Goal: Task Accomplishment & Management: Complete application form

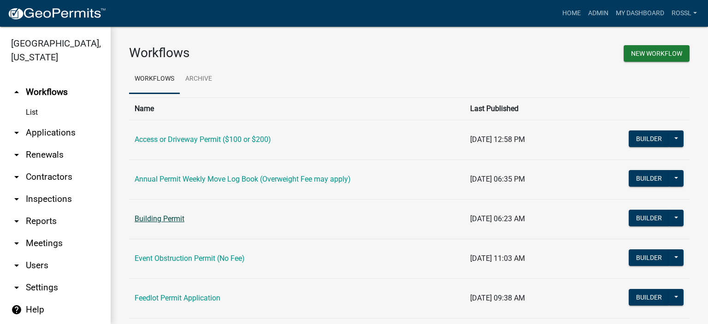
click at [163, 219] on link "Building Permit" at bounding box center [160, 218] width 50 height 9
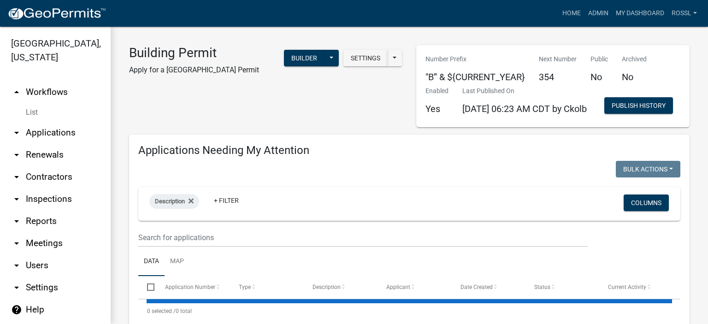
select select "2: 50"
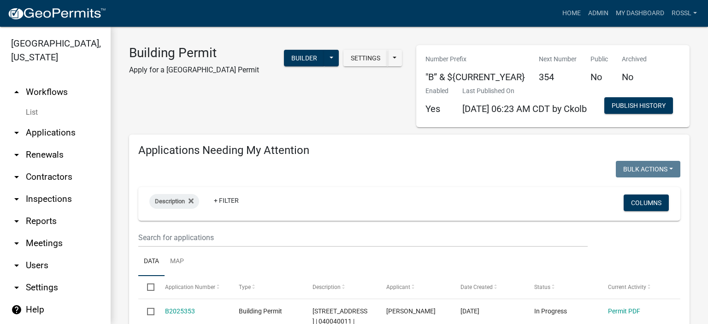
scroll to position [184, 0]
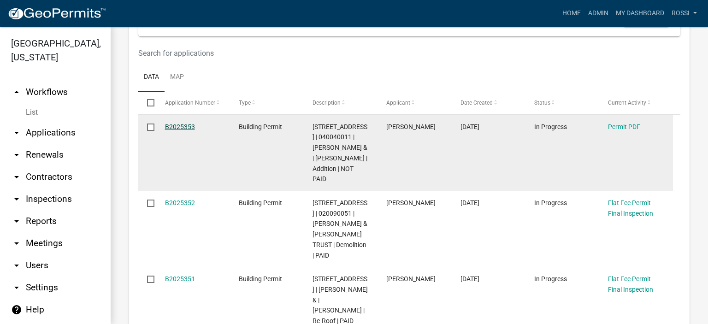
click at [187, 130] on link "B2025353" at bounding box center [180, 126] width 30 height 7
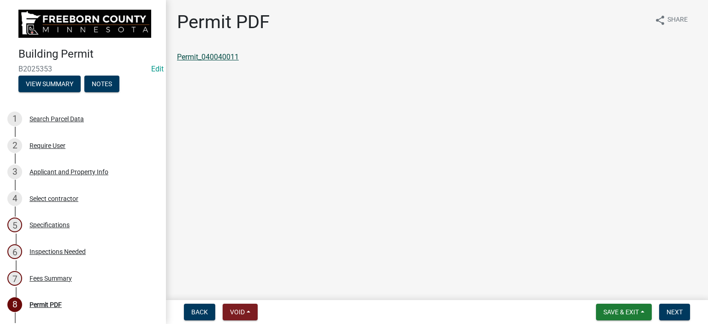
click at [196, 53] on link "Permit_040040011" at bounding box center [208, 57] width 62 height 9
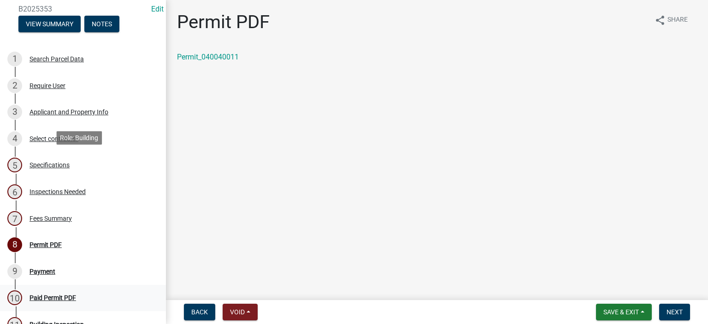
scroll to position [138, 0]
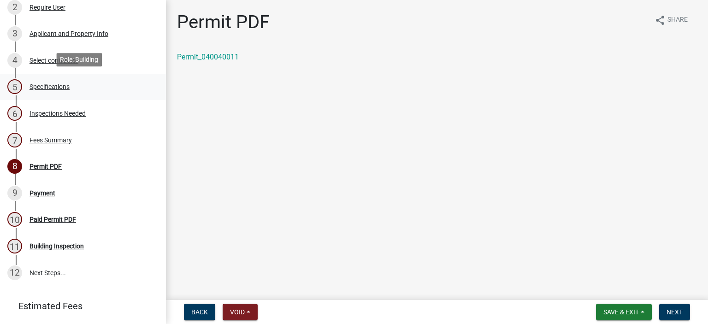
click at [57, 86] on div "Specifications" at bounding box center [49, 86] width 40 height 6
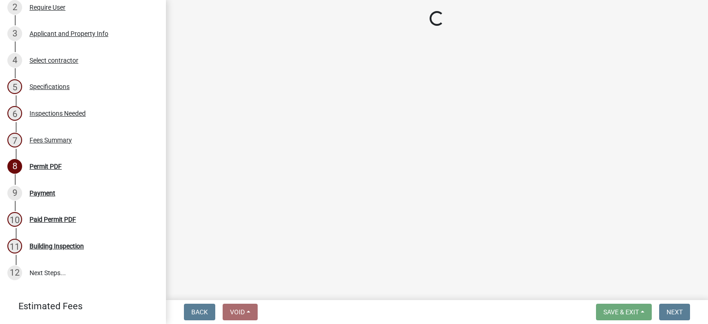
select select "cf5e982a-8fde-449d-bcd8-be8cdfb99374"
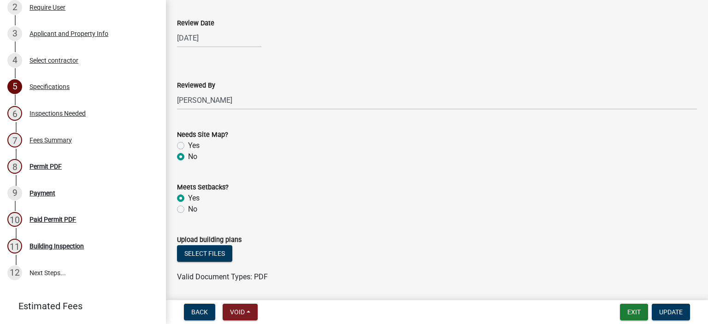
scroll to position [1060, 0]
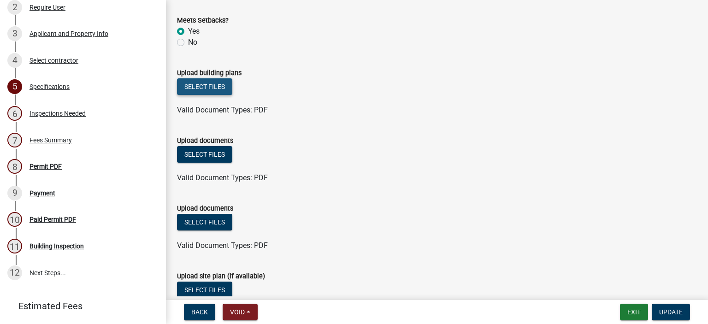
click at [210, 87] on button "Select files" at bounding box center [204, 86] width 55 height 17
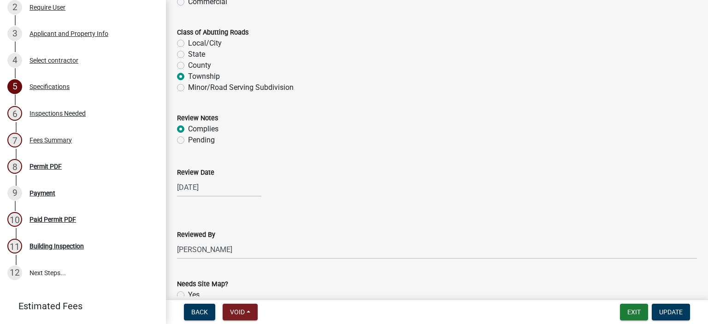
scroll to position [1014, 0]
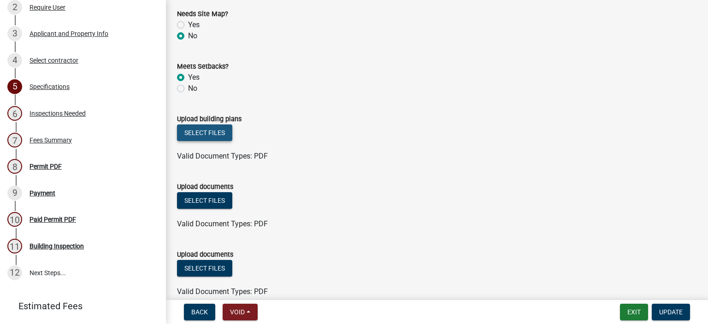
click at [208, 134] on button "Select files" at bounding box center [204, 132] width 55 height 17
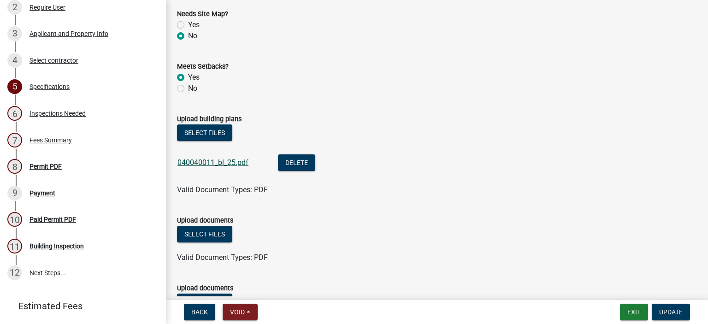
click at [205, 163] on link "040040011_bl_25.pdf" at bounding box center [212, 162] width 71 height 9
click at [676, 313] on span "Update" at bounding box center [670, 311] width 23 height 7
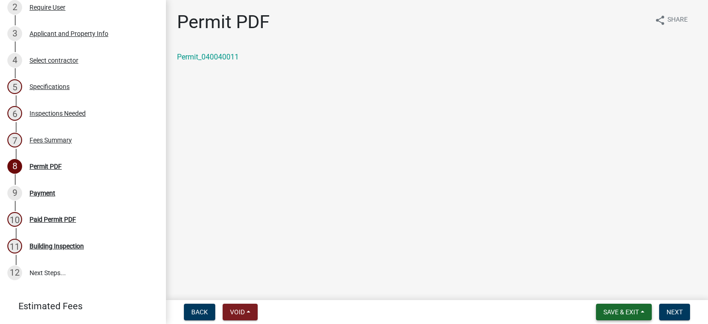
click at [615, 310] on span "Save & Exit" at bounding box center [620, 311] width 35 height 7
click at [613, 286] on button "Save & Exit" at bounding box center [615, 288] width 74 height 22
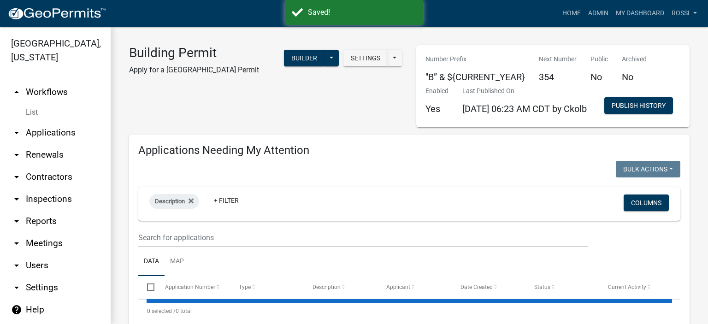
select select "2: 50"
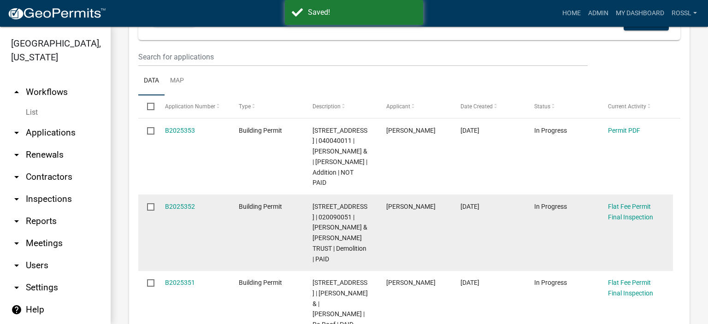
scroll to position [230, 0]
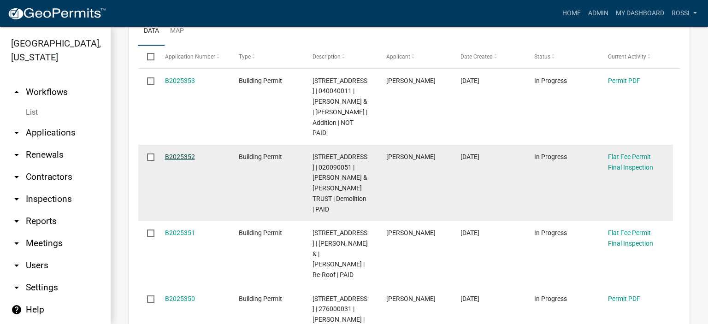
click at [185, 160] on link "B2025352" at bounding box center [180, 156] width 30 height 7
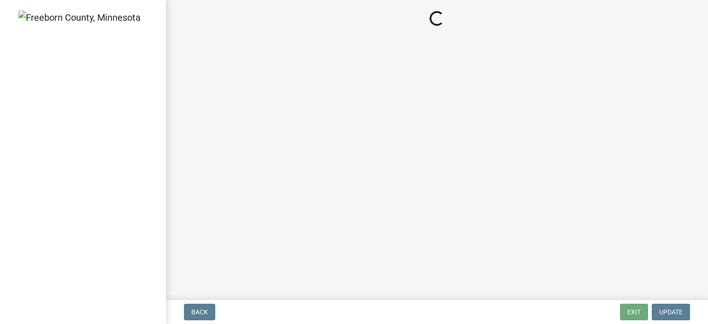
select select "3613e5d6-c0da-40a7-83d4-d5638b2e6124"
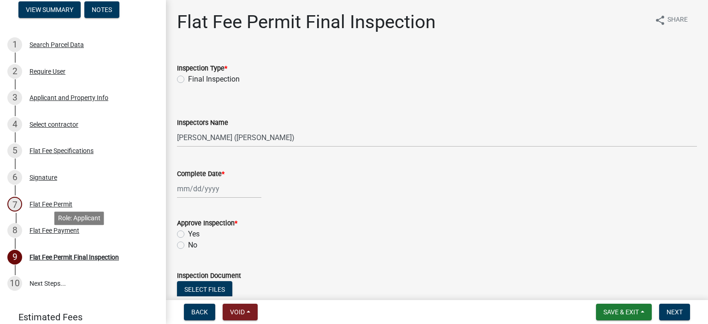
scroll to position [138, 0]
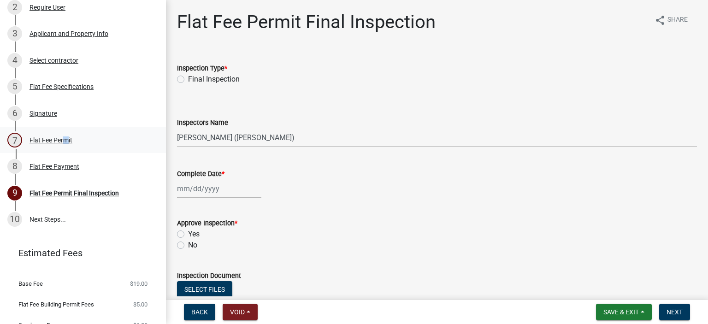
click at [63, 137] on div "Flat Fee Permit" at bounding box center [50, 140] width 43 height 6
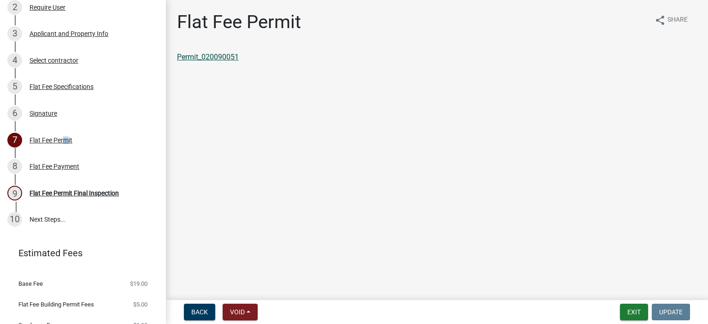
click at [231, 59] on link "Permit_020090051" at bounding box center [208, 57] width 62 height 9
click at [645, 314] on button "Exit" at bounding box center [634, 312] width 28 height 17
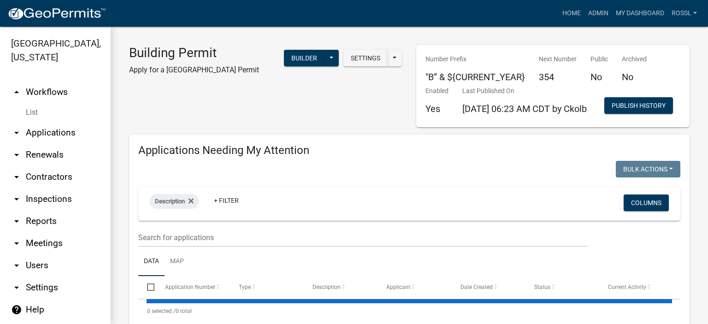
select select "2: 50"
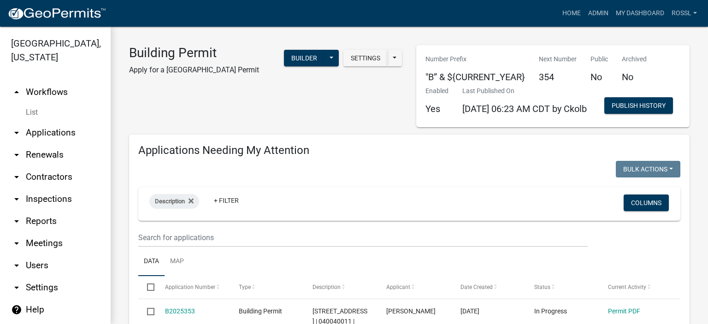
scroll to position [276, 0]
